Goal: Transaction & Acquisition: Purchase product/service

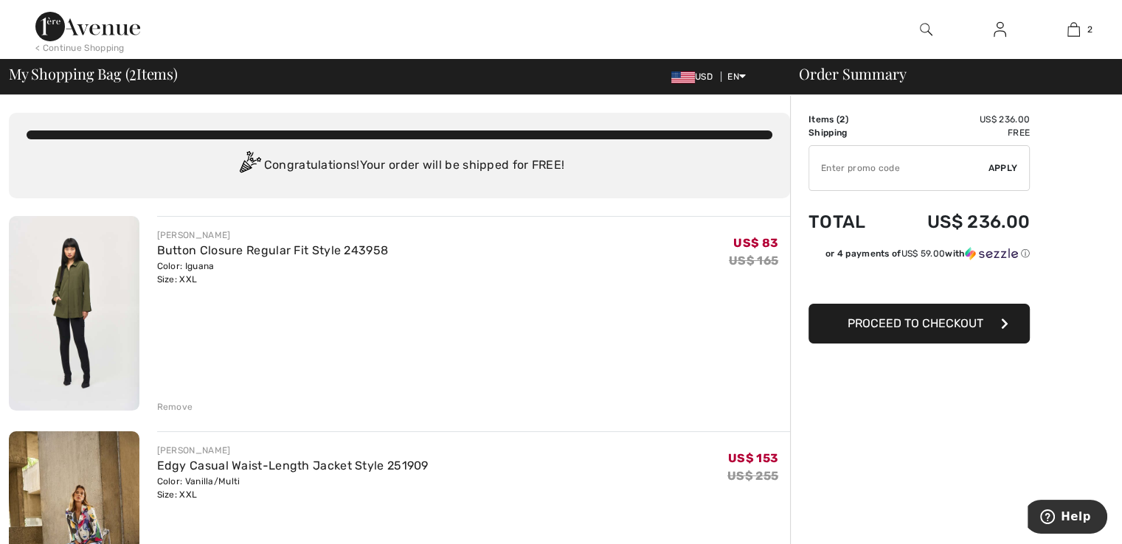
click at [106, 287] on img at bounding box center [74, 313] width 131 height 195
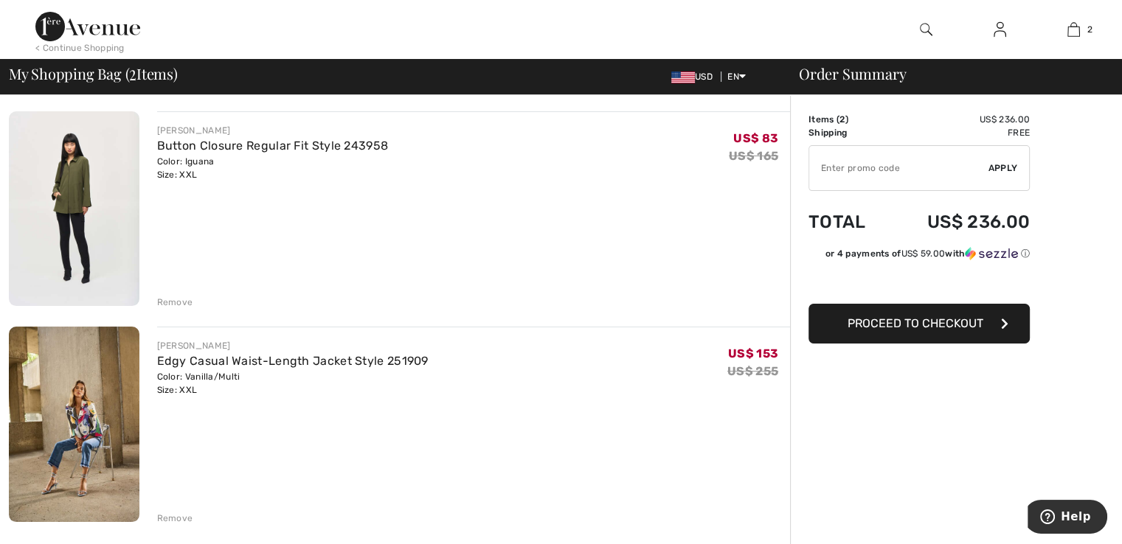
scroll to position [147, 0]
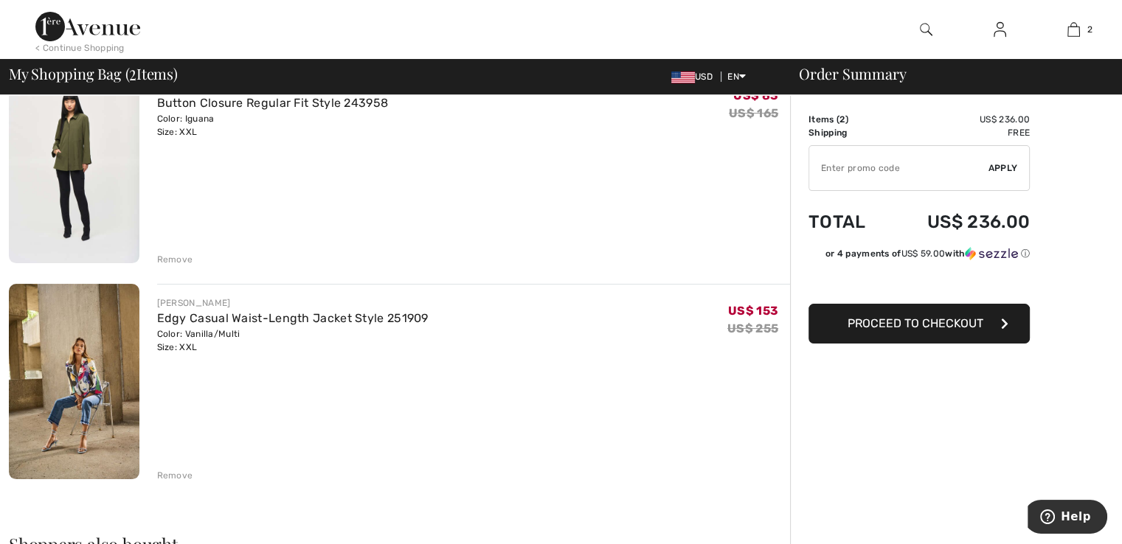
click at [100, 355] on img at bounding box center [74, 381] width 131 height 195
